Goal: Task Accomplishment & Management: Manage account settings

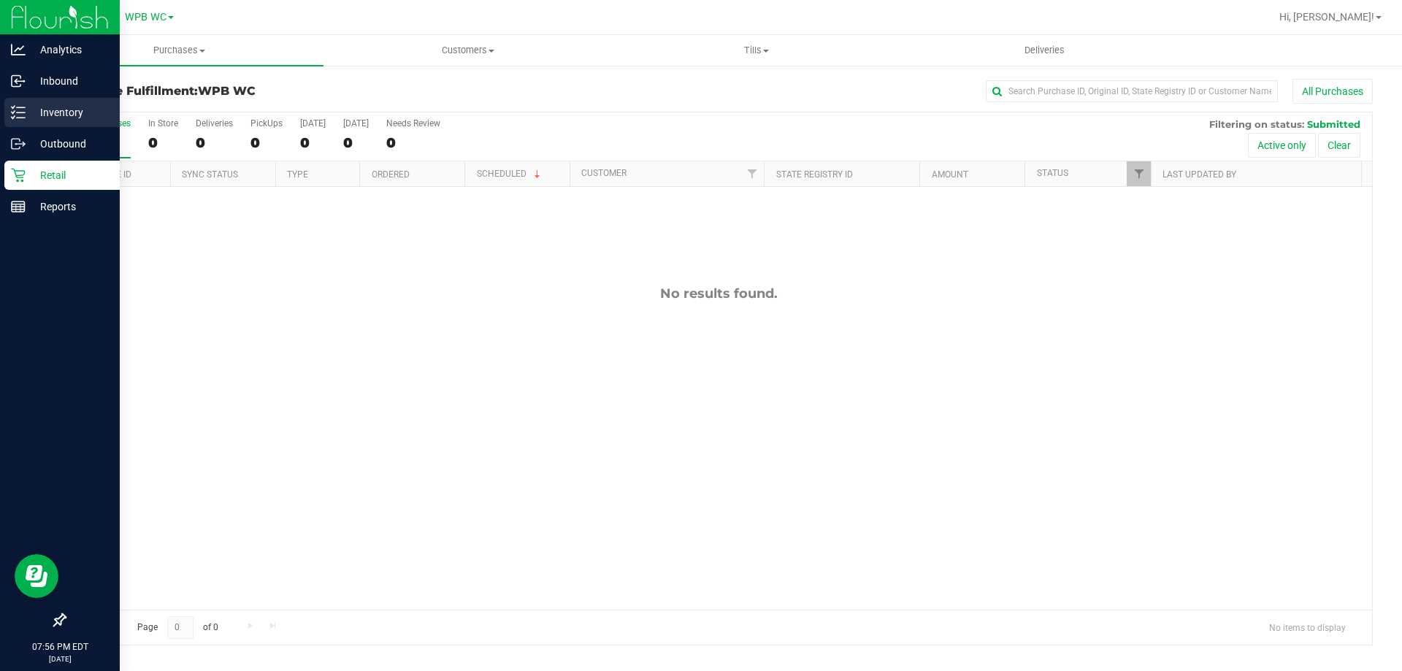
click at [23, 112] on line at bounding box center [21, 112] width 8 height 0
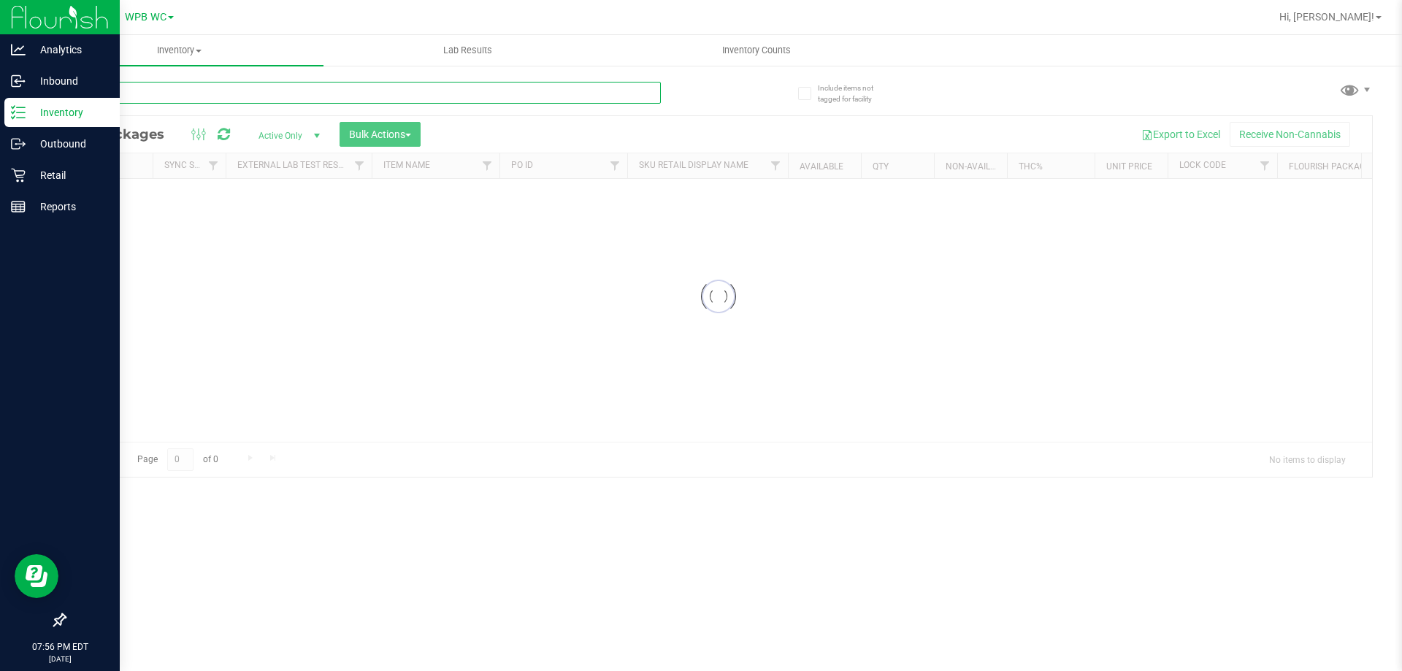
click at [156, 95] on input "text" at bounding box center [362, 93] width 597 height 22
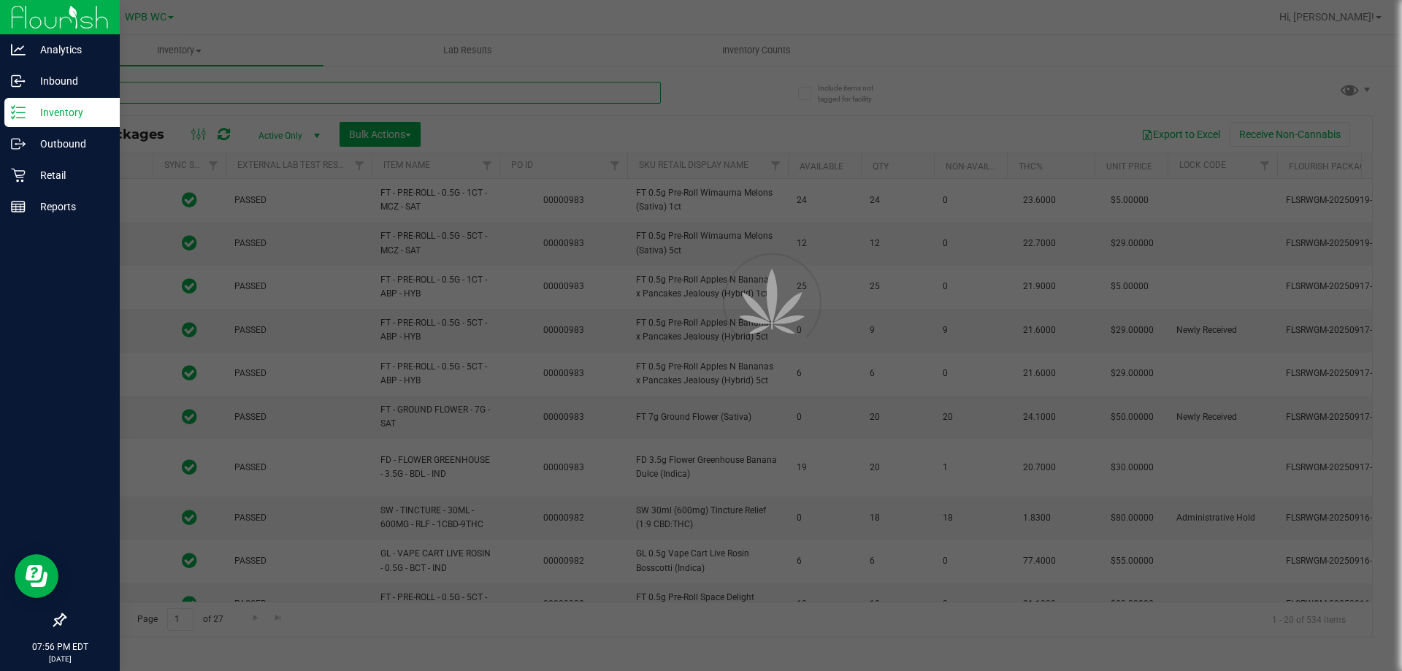
type input "[DATE]"
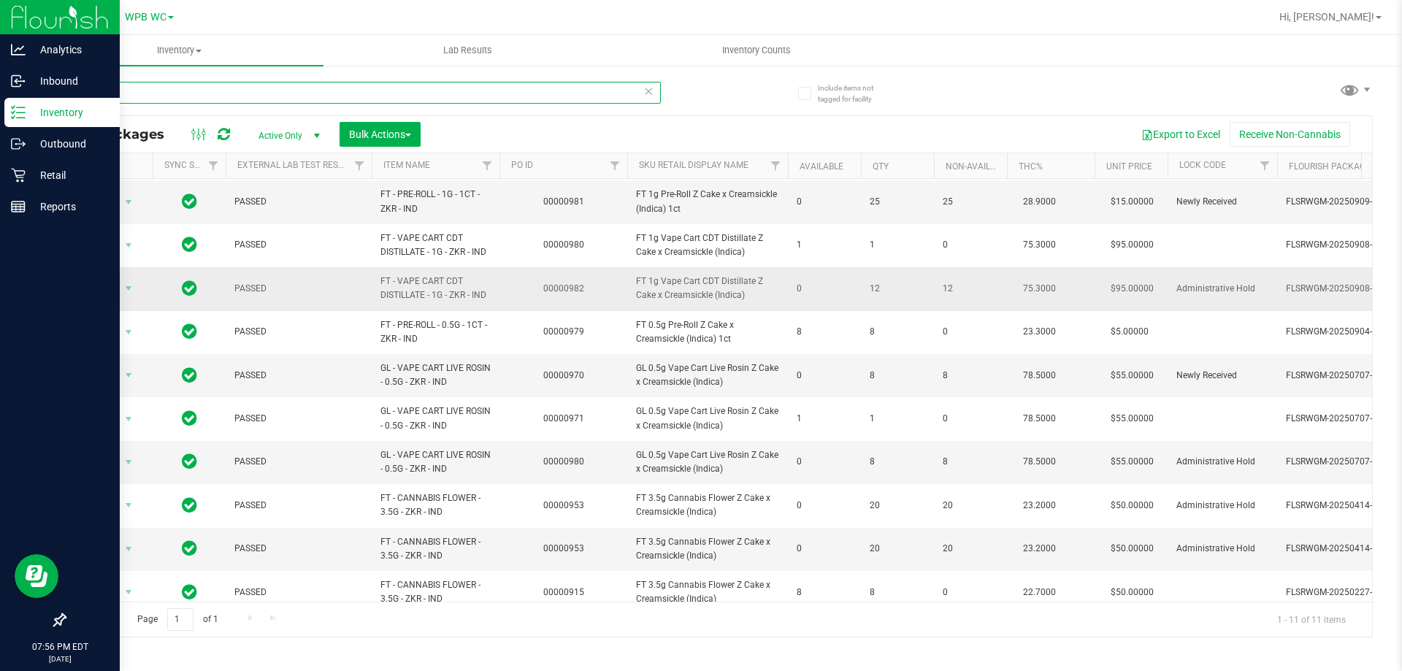
scroll to position [64, 0]
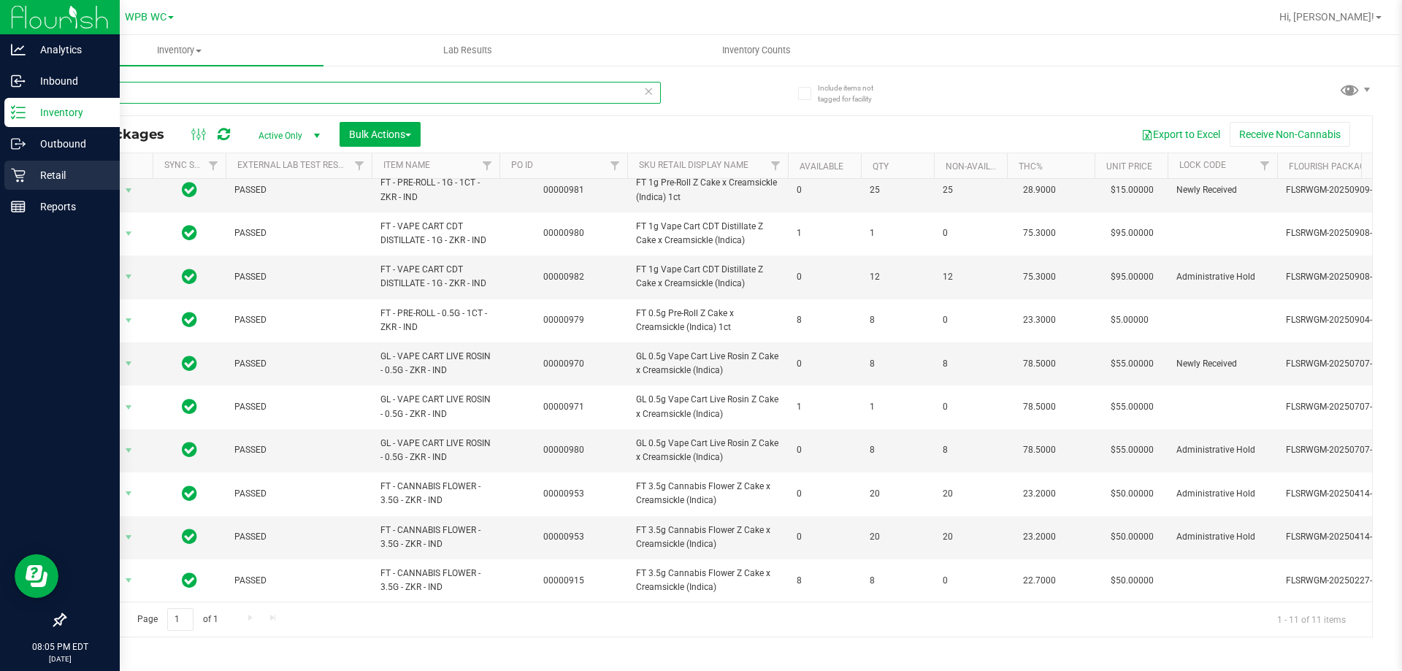
type input "z cake"
click at [20, 183] on div "Retail" at bounding box center [61, 175] width 115 height 29
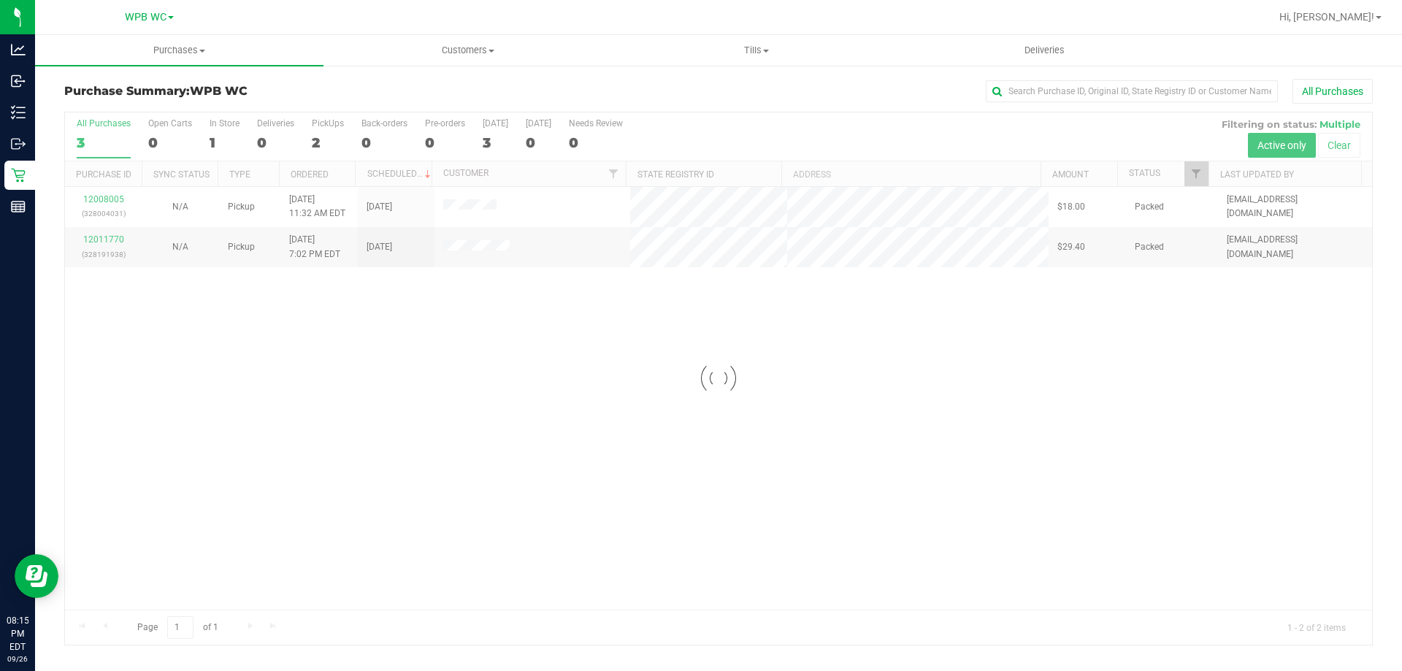
click at [479, 212] on div at bounding box center [718, 378] width 1307 height 532
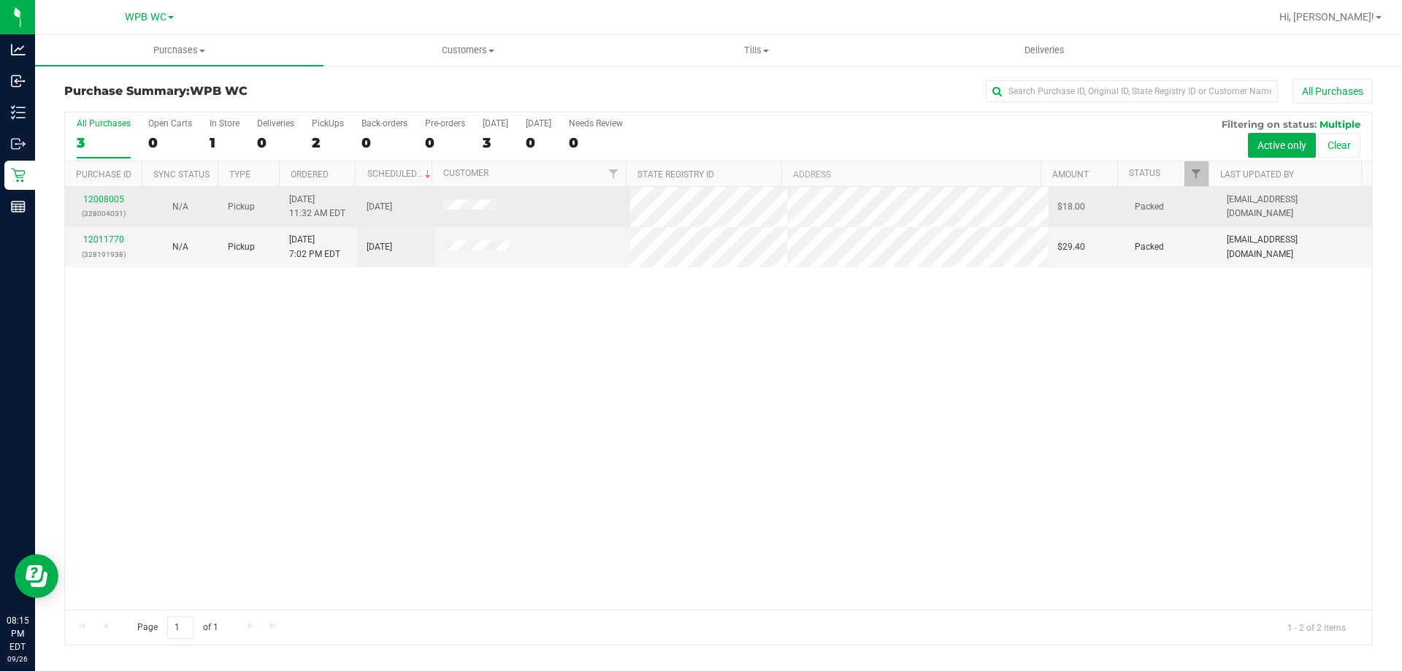
click at [483, 201] on span at bounding box center [469, 206] width 53 height 15
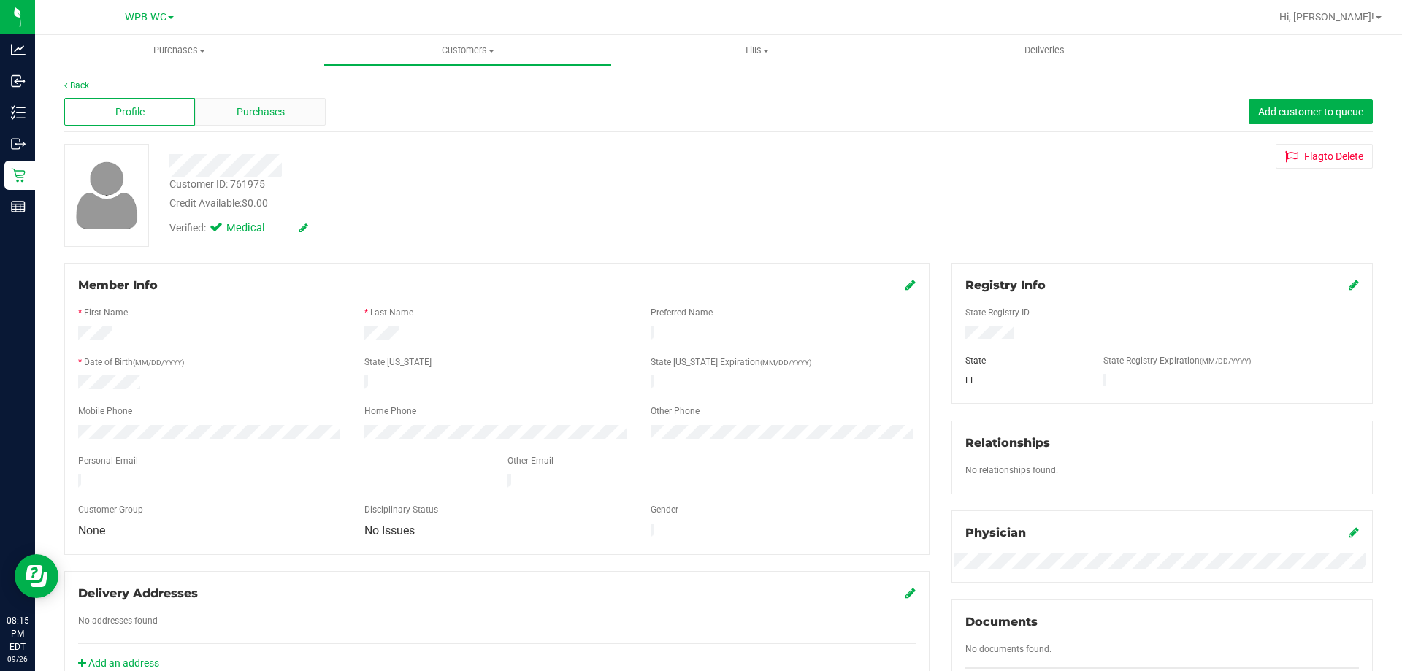
click at [272, 101] on div "Purchases" at bounding box center [260, 112] width 131 height 28
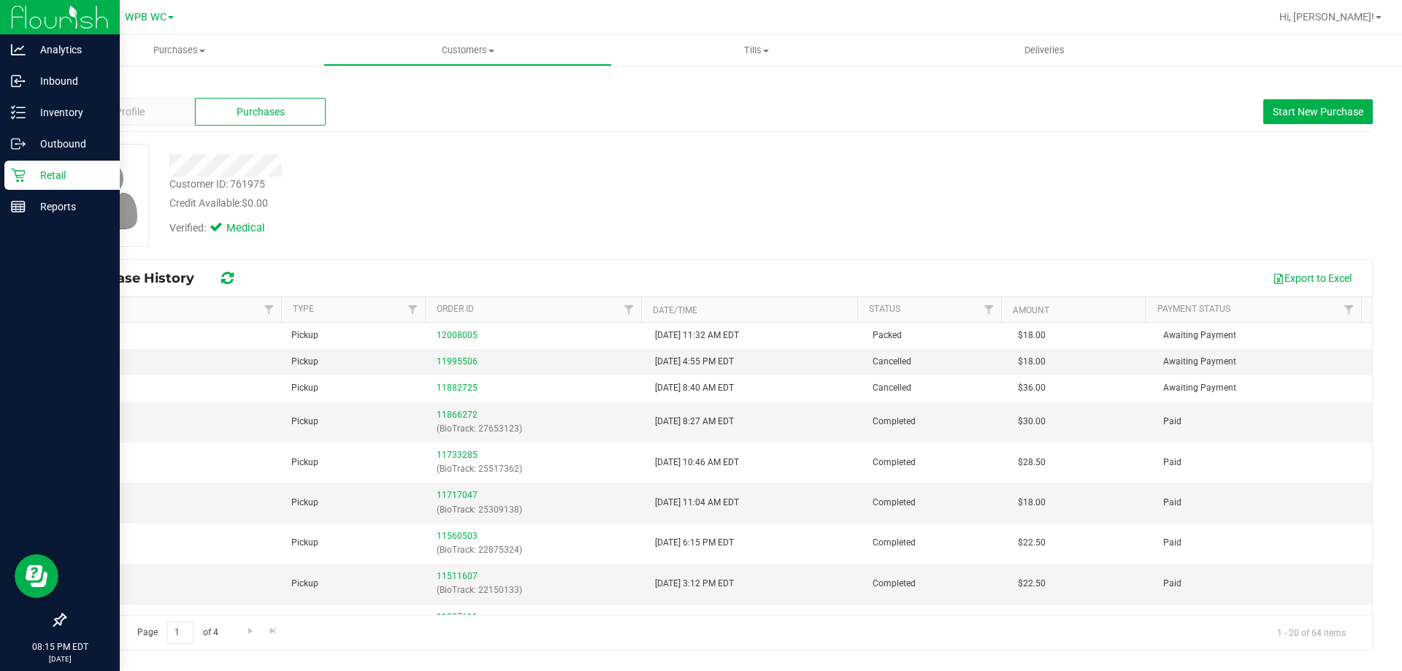
click at [44, 178] on p "Retail" at bounding box center [70, 175] width 88 height 18
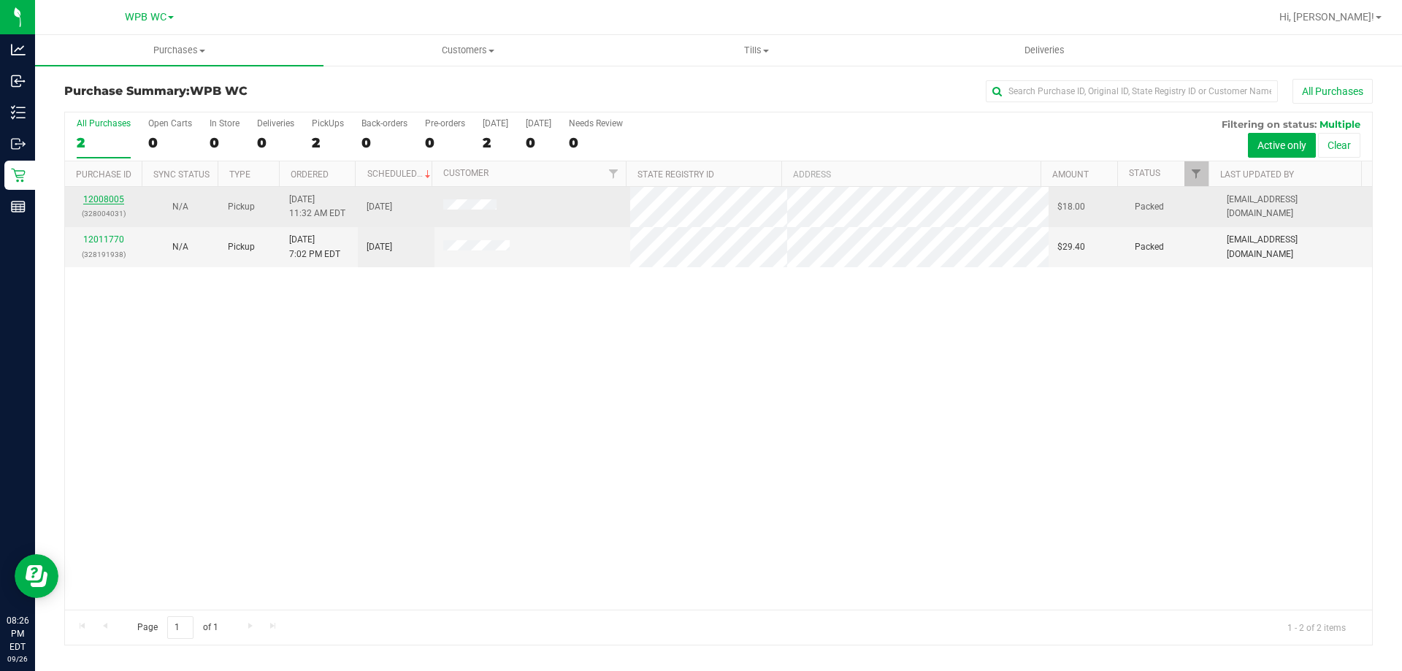
click at [108, 196] on link "12008005" at bounding box center [103, 199] width 41 height 10
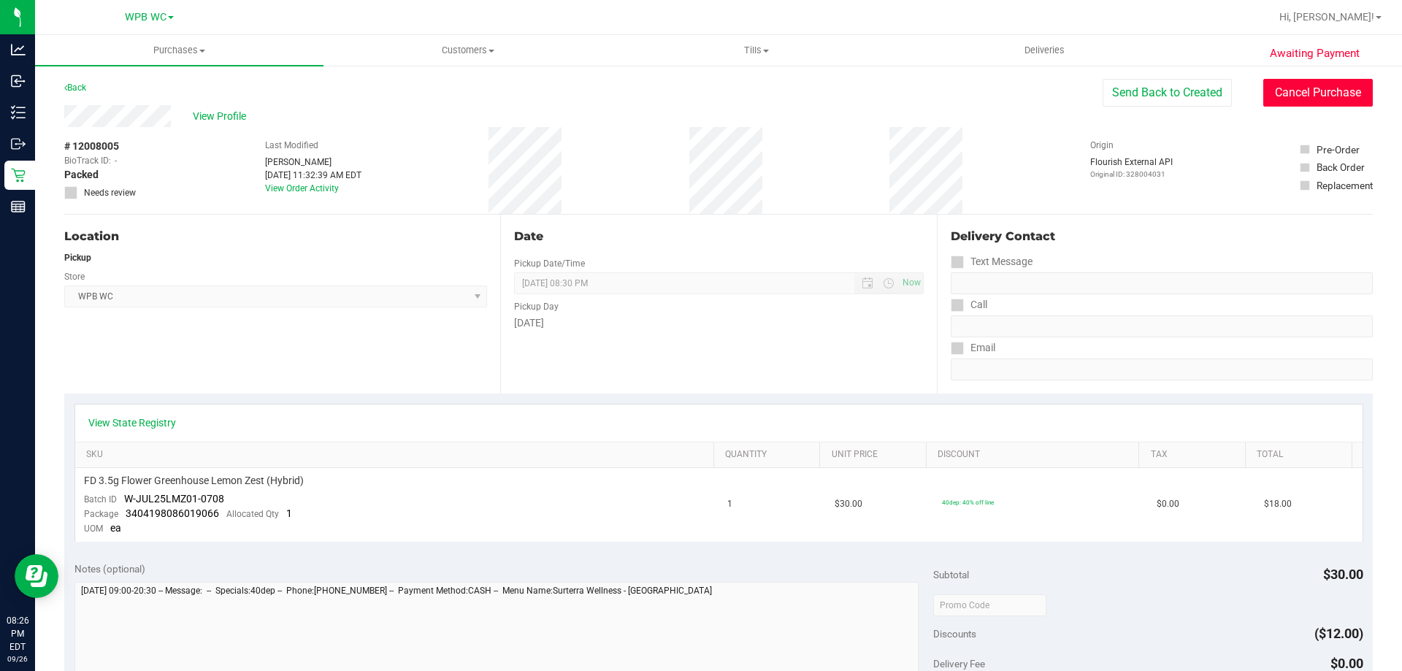
click at [1349, 92] on button "Cancel Purchase" at bounding box center [1318, 93] width 110 height 28
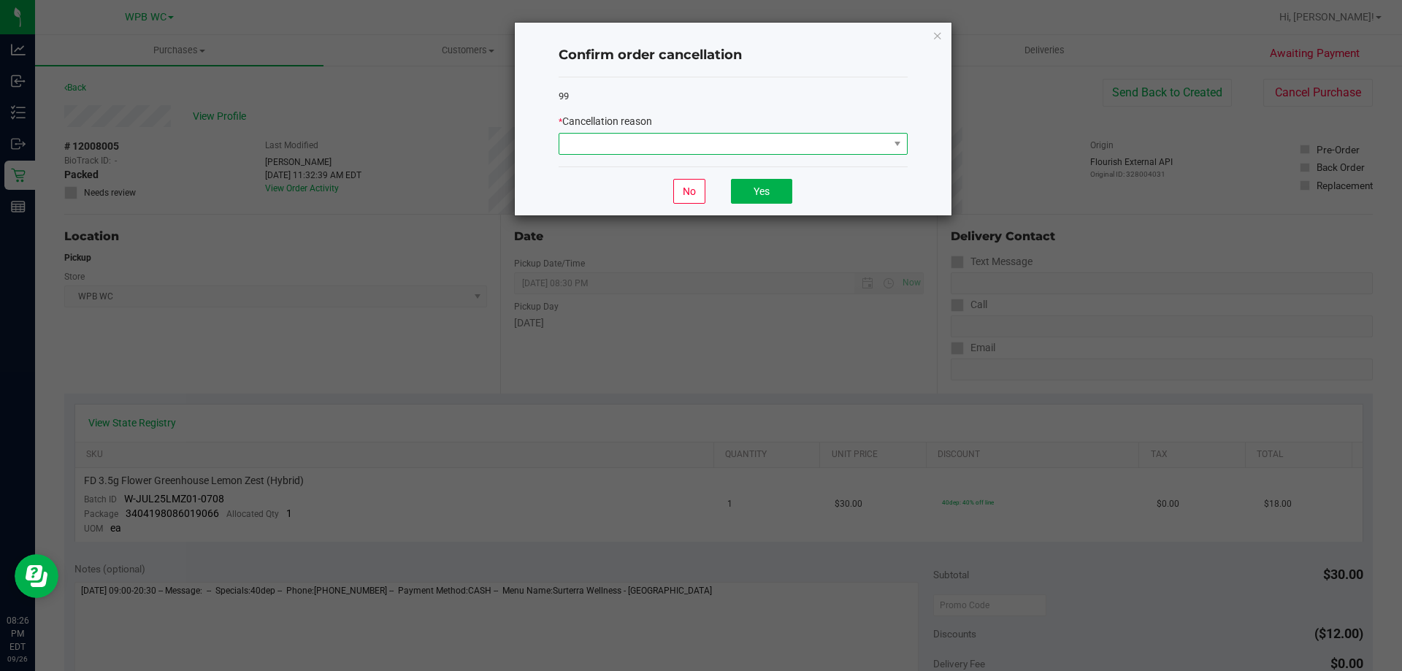
drag, startPoint x: 834, startPoint y: 137, endPoint x: 827, endPoint y: 140, distance: 7.5
click at [832, 138] on span at bounding box center [723, 144] width 329 height 20
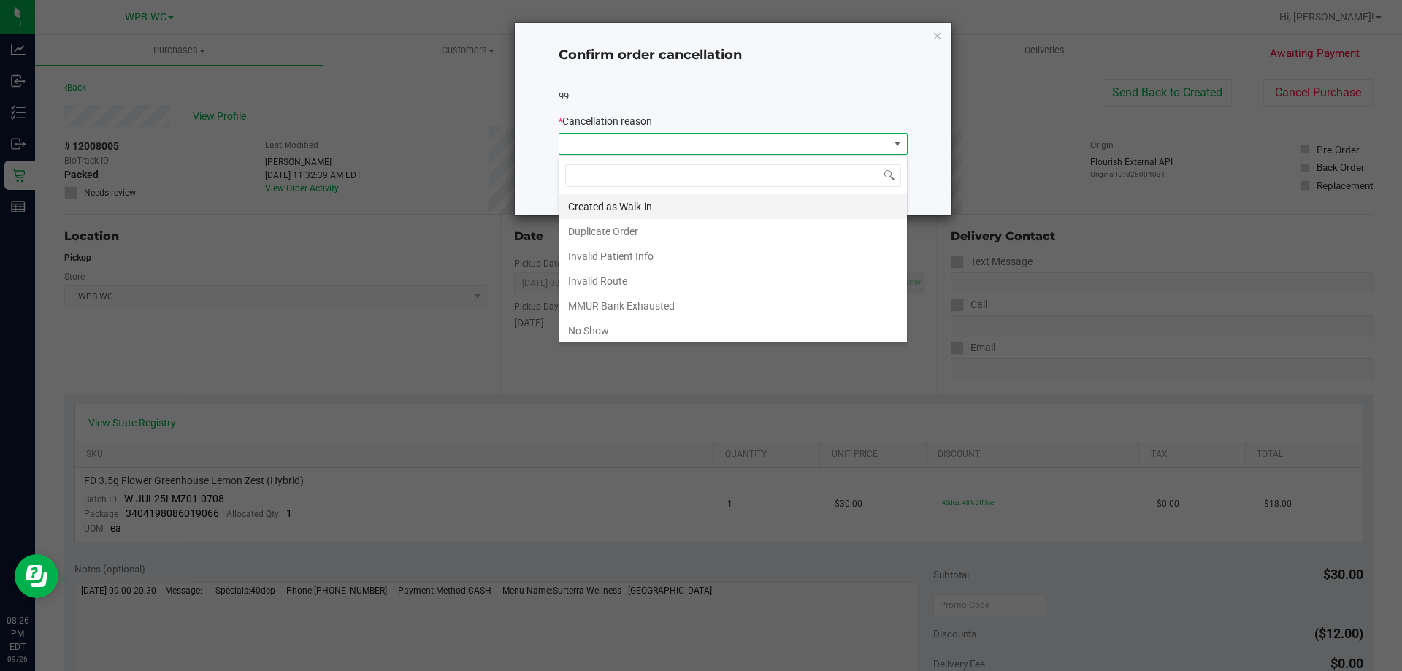
scroll to position [22, 349]
click at [619, 330] on li "No Show" at bounding box center [733, 330] width 348 height 25
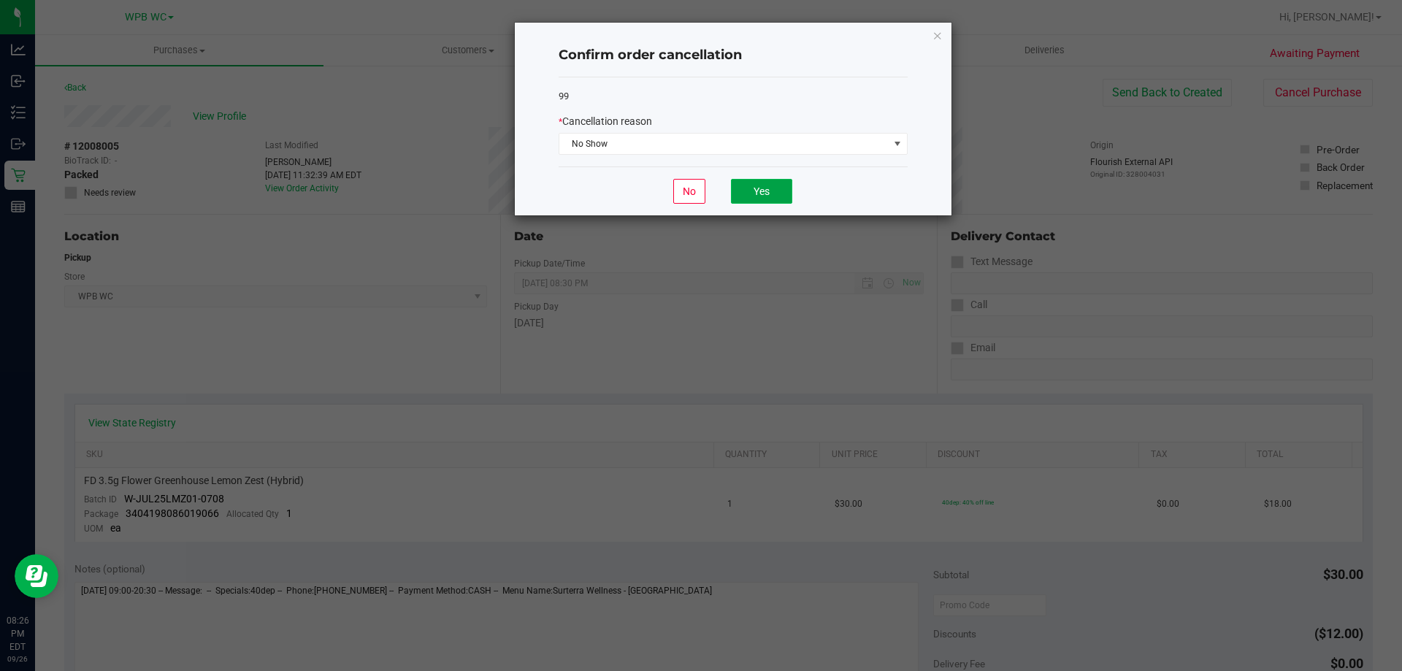
click at [744, 191] on button "Yes" at bounding box center [761, 191] width 61 height 25
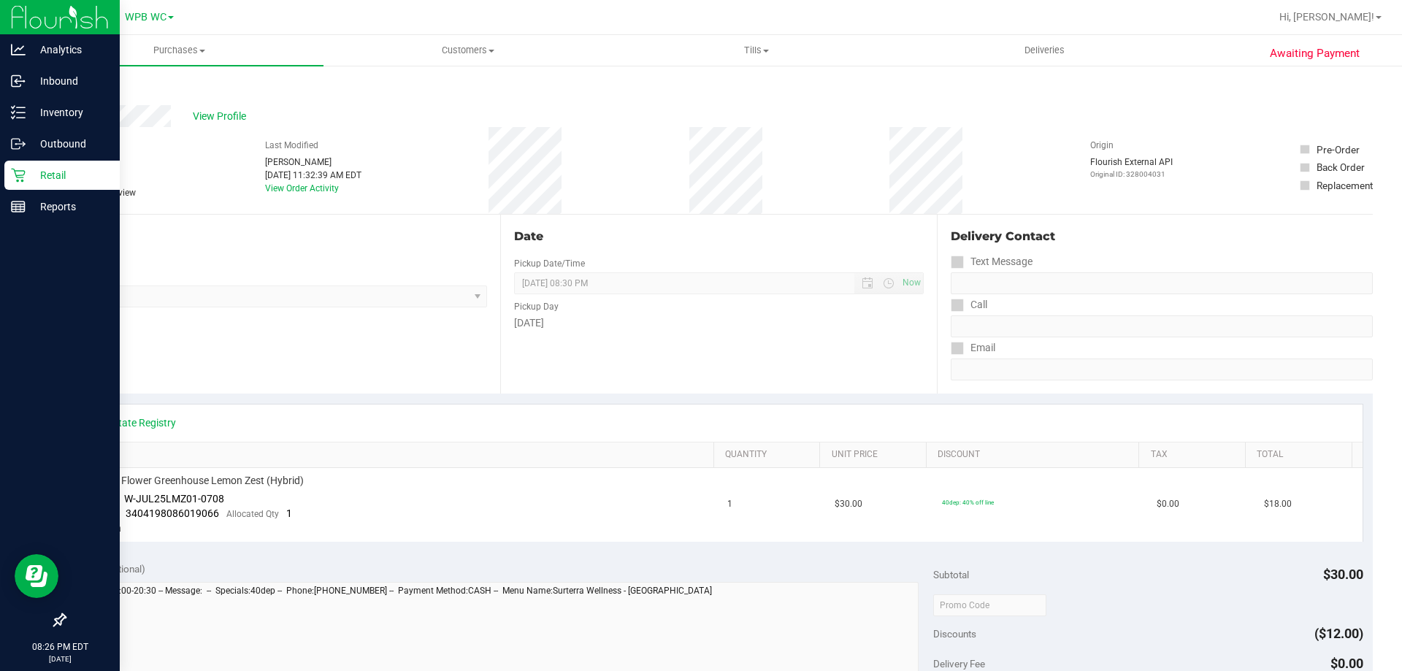
click at [7, 183] on div "Retail" at bounding box center [61, 175] width 115 height 29
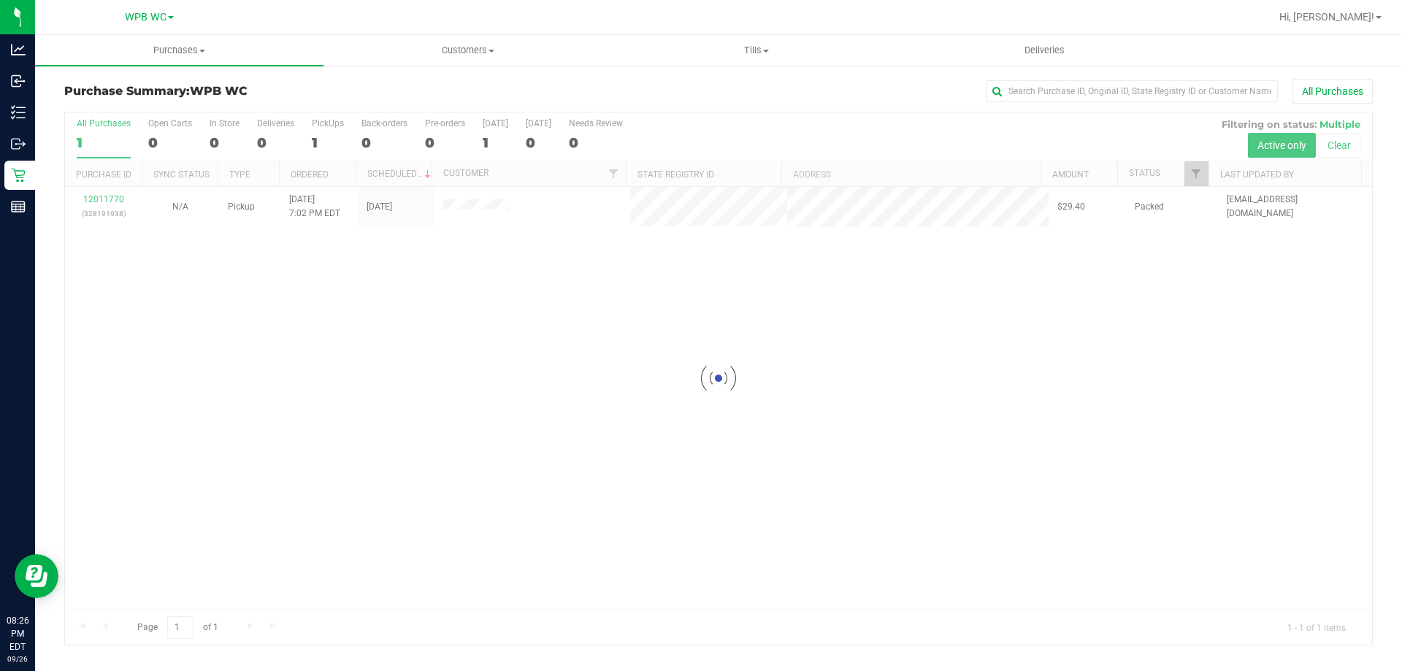
click at [117, 201] on div at bounding box center [718, 378] width 1307 height 532
click at [117, 201] on link "12011770" at bounding box center [103, 199] width 41 height 10
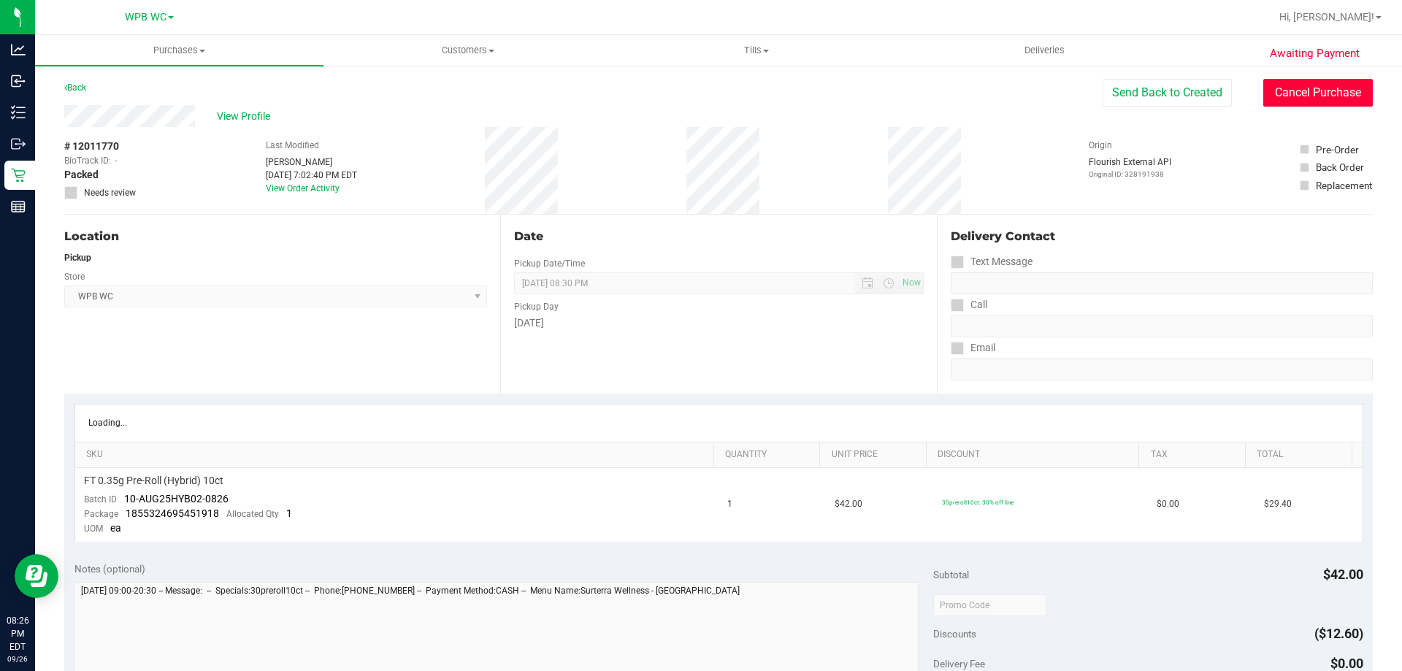
click at [1315, 93] on button "Cancel Purchase" at bounding box center [1318, 93] width 110 height 28
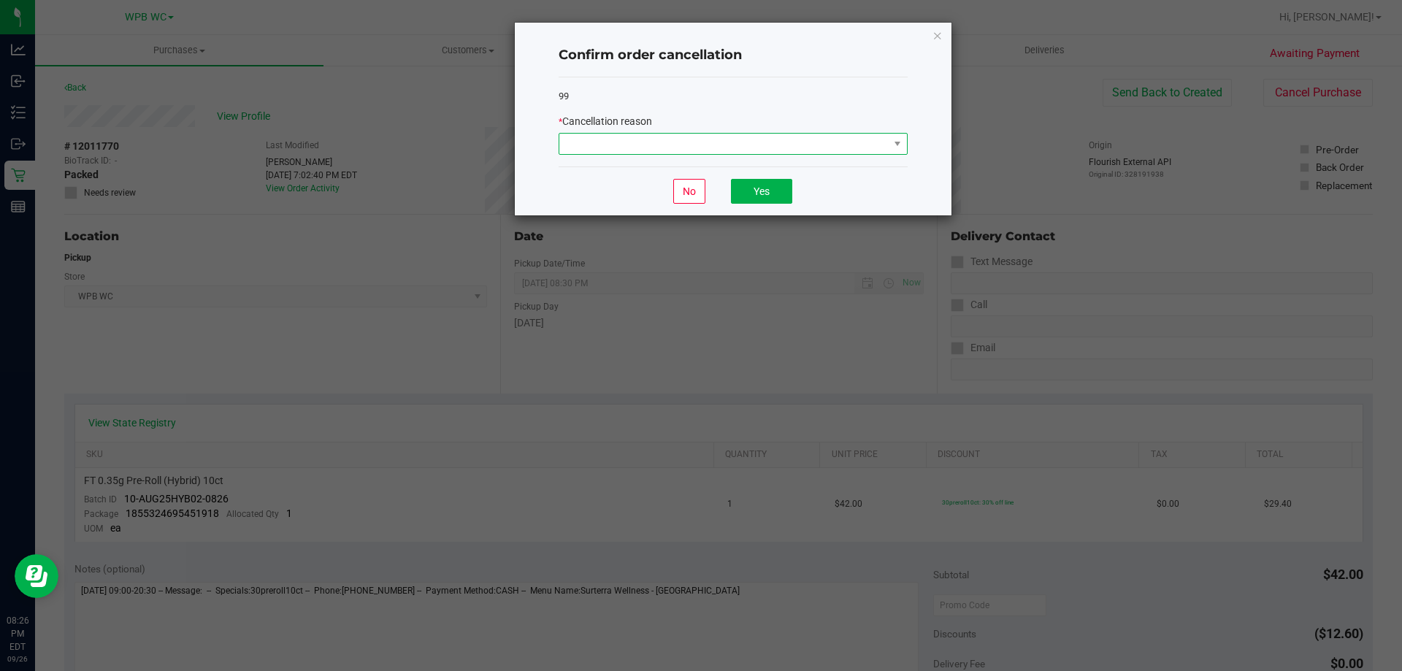
click at [792, 140] on span at bounding box center [723, 144] width 329 height 20
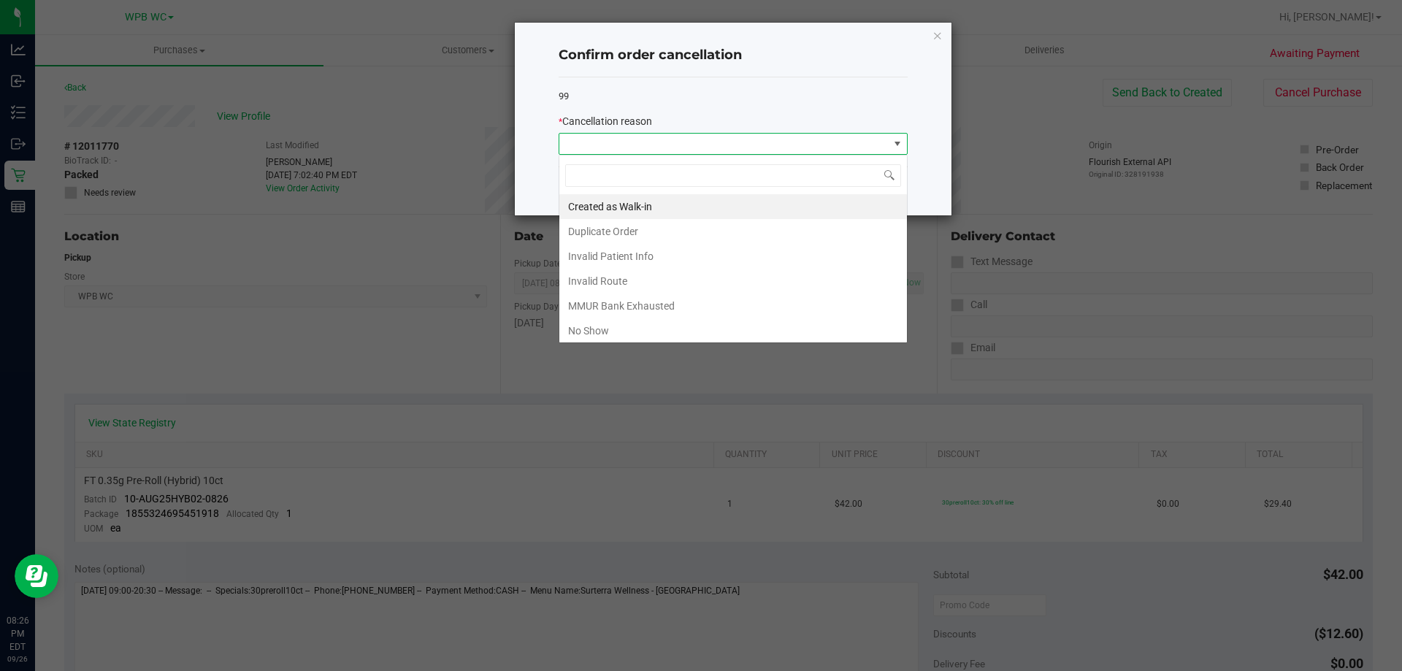
scroll to position [22, 349]
click at [594, 333] on li "No Show" at bounding box center [733, 330] width 348 height 25
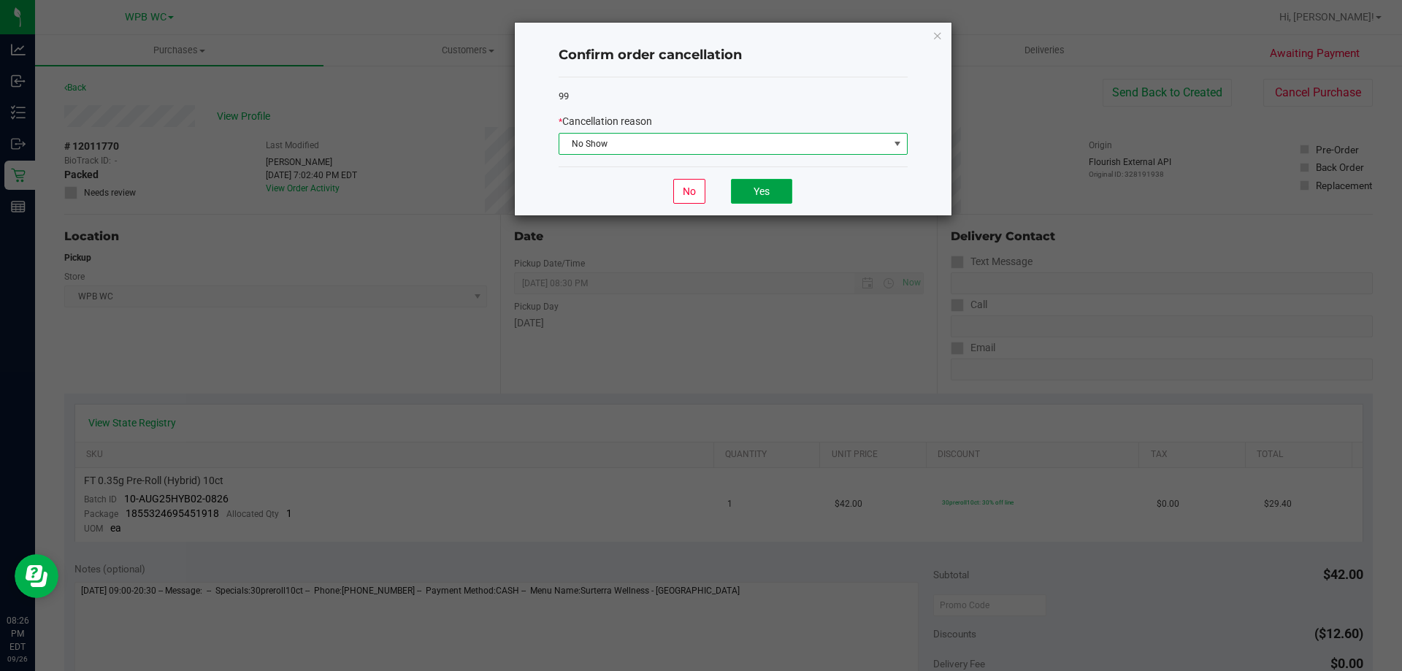
click at [751, 187] on button "Yes" at bounding box center [761, 191] width 61 height 25
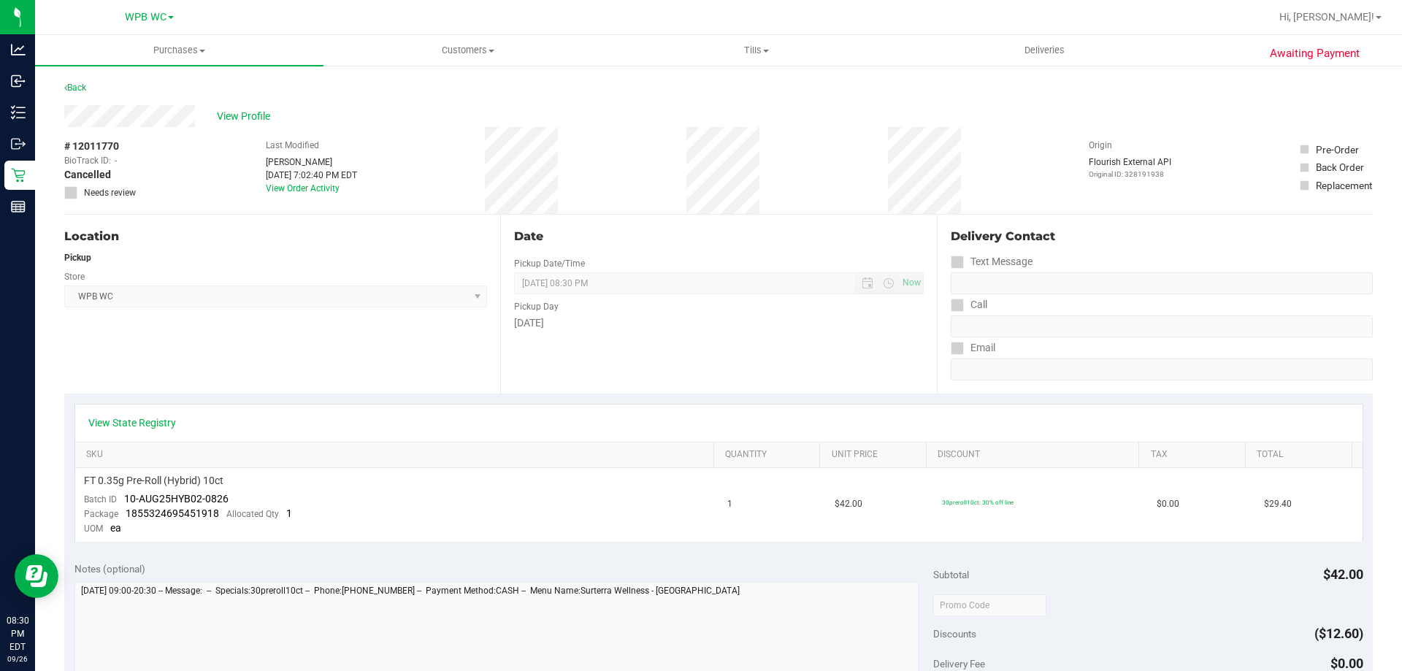
drag, startPoint x: 1372, startPoint y: 20, endPoint x: 1360, endPoint y: 27, distance: 13.8
click at [1370, 19] on span "Hi, [PERSON_NAME]!" at bounding box center [1326, 17] width 95 height 12
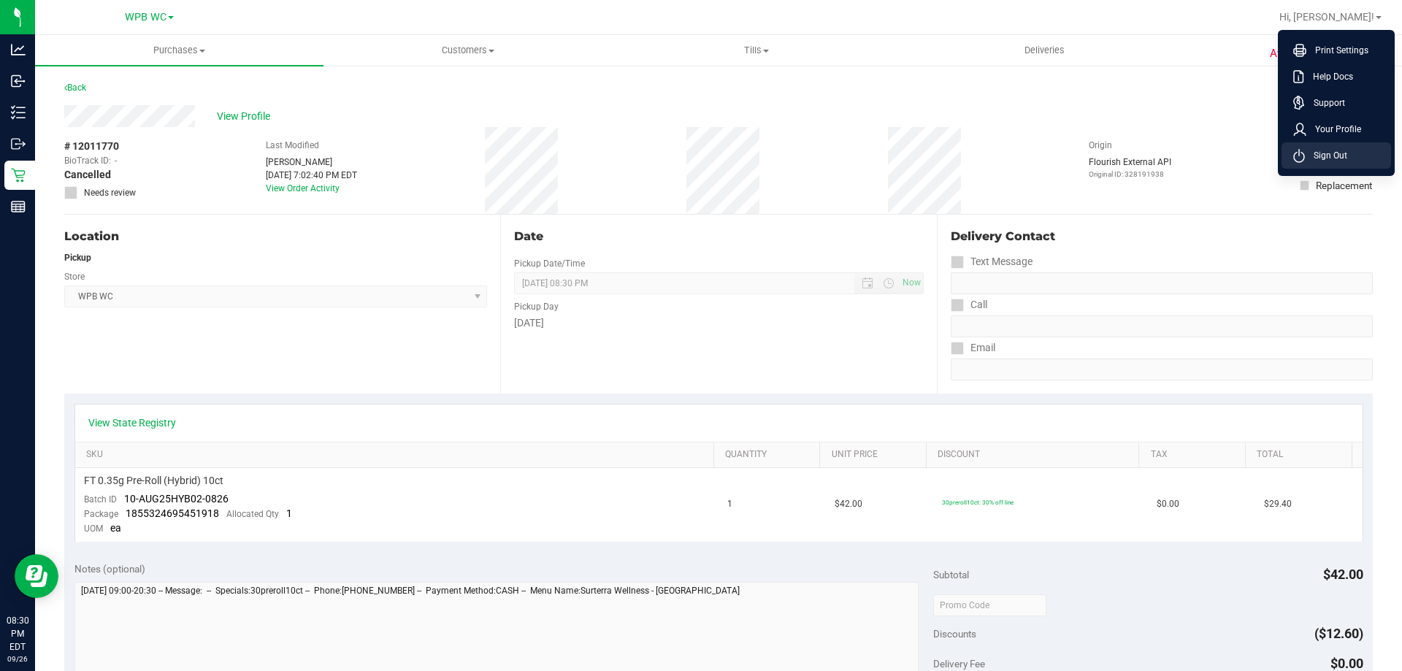
click at [1341, 158] on span "Sign Out" at bounding box center [1326, 155] width 42 height 15
